Goal: Find specific page/section: Find specific page/section

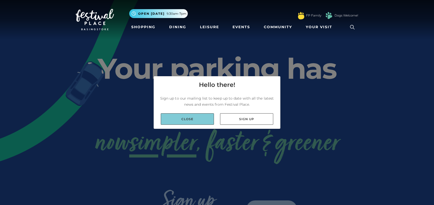
click at [189, 116] on link "Close" at bounding box center [187, 118] width 53 height 11
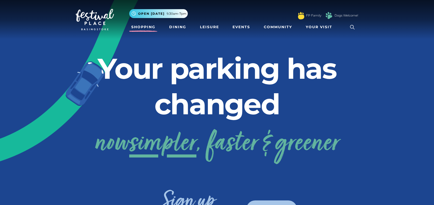
click at [147, 27] on link "Shopping" at bounding box center [143, 26] width 28 height 9
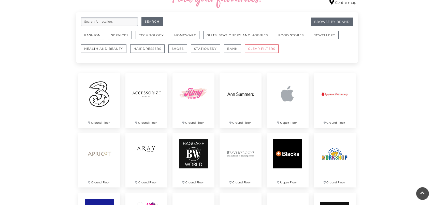
scroll to position [311, 0]
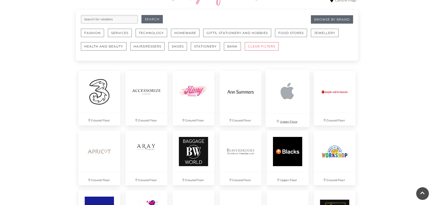
click at [288, 101] on img at bounding box center [287, 92] width 44 height 44
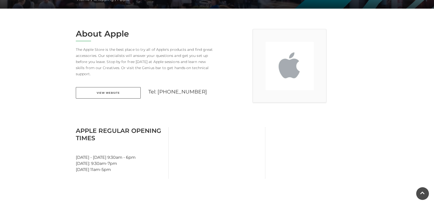
scroll to position [117, 0]
